Goal: Find specific page/section: Find specific page/section

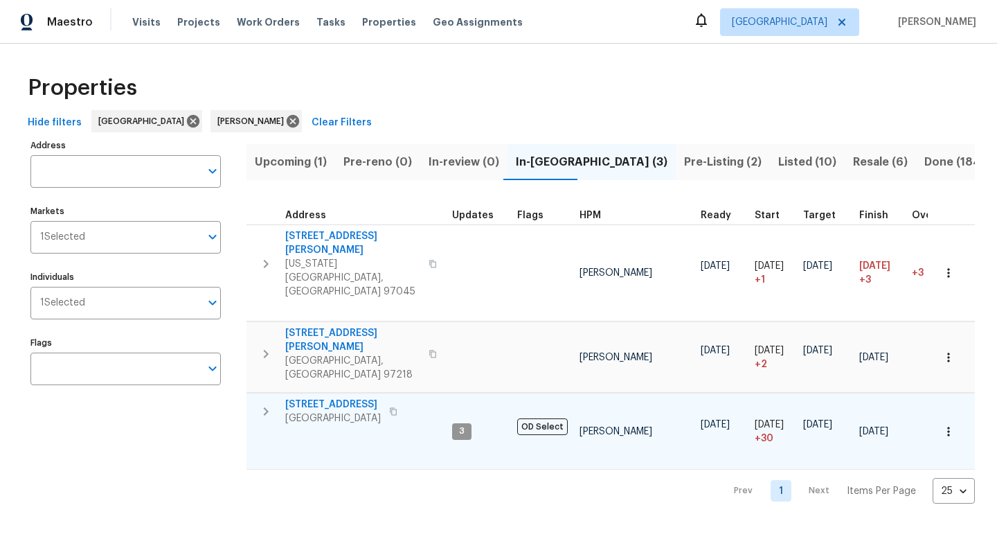
click at [397, 407] on icon "button" at bounding box center [393, 411] width 8 height 8
